Goal: Task Accomplishment & Management: Manage account settings

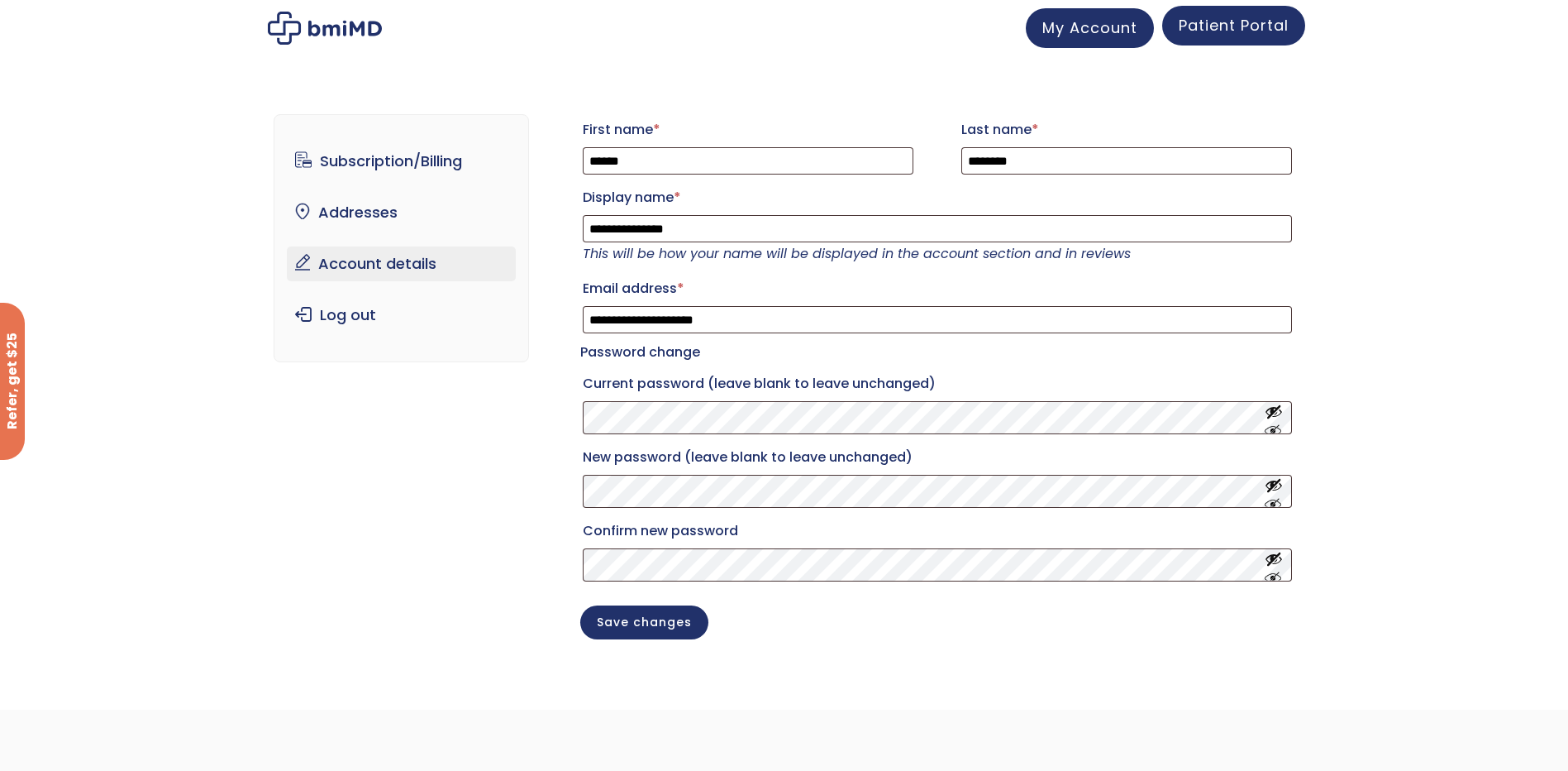
click at [1221, 26] on span "Patient Portal" at bounding box center [1234, 25] width 110 height 20
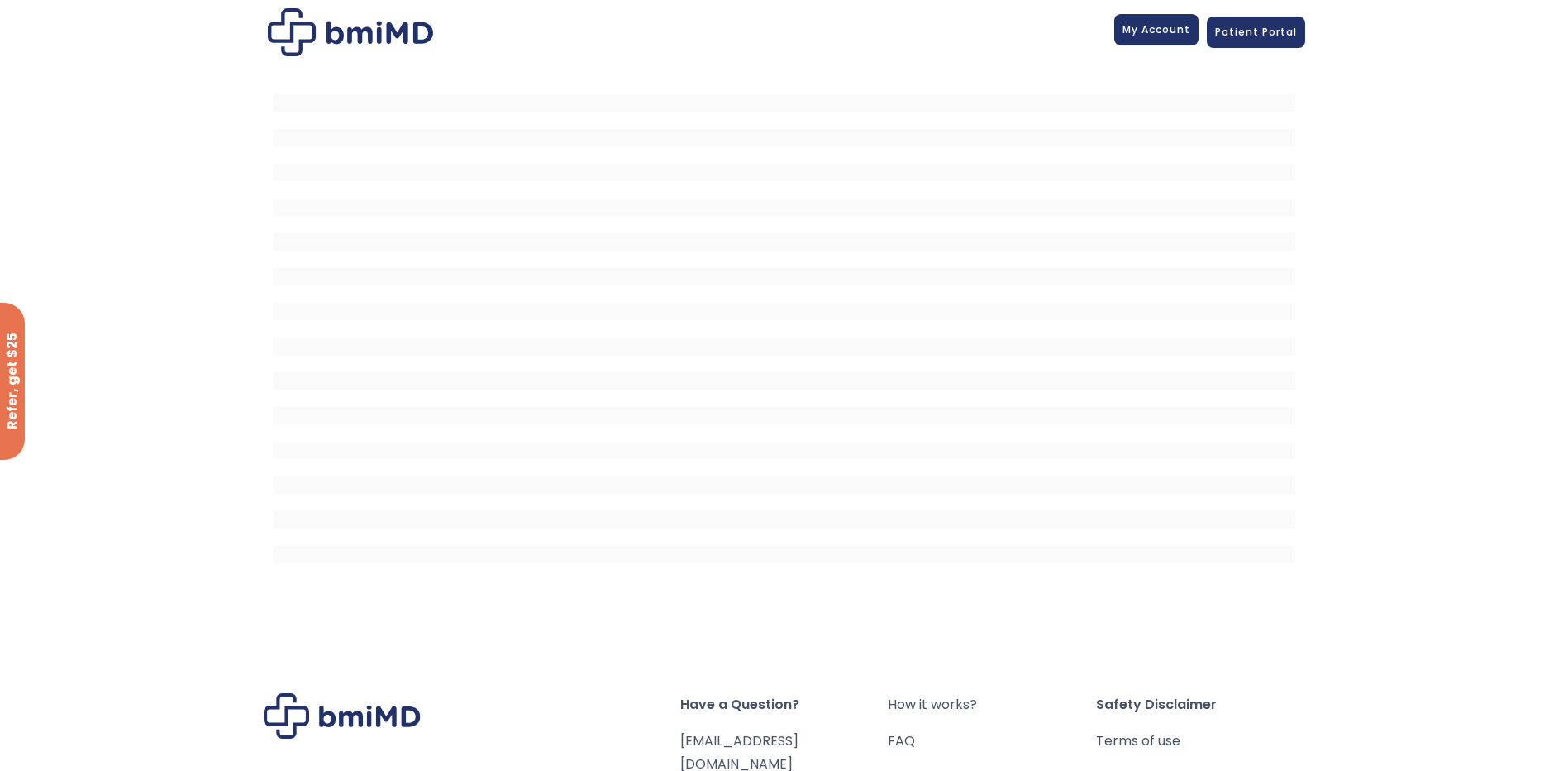
click at [1146, 27] on span "My Account" at bounding box center [1156, 29] width 68 height 14
